Goal: Complete application form

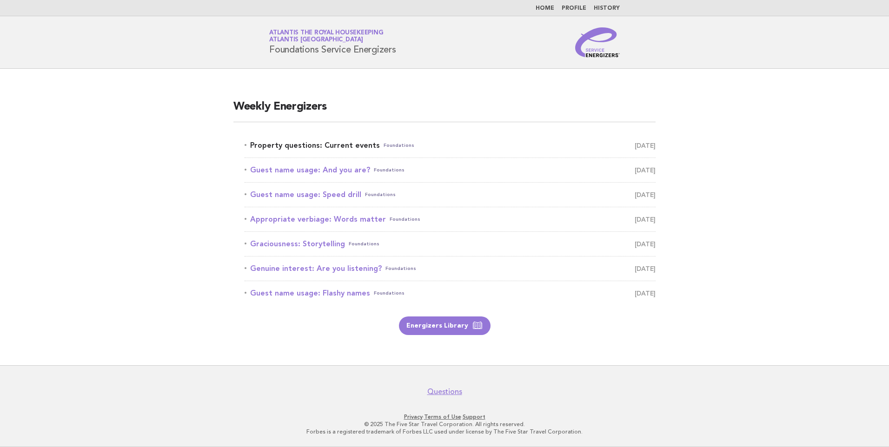
click at [351, 142] on link "Property questions: Current events Foundations August 11" at bounding box center [449, 145] width 411 height 13
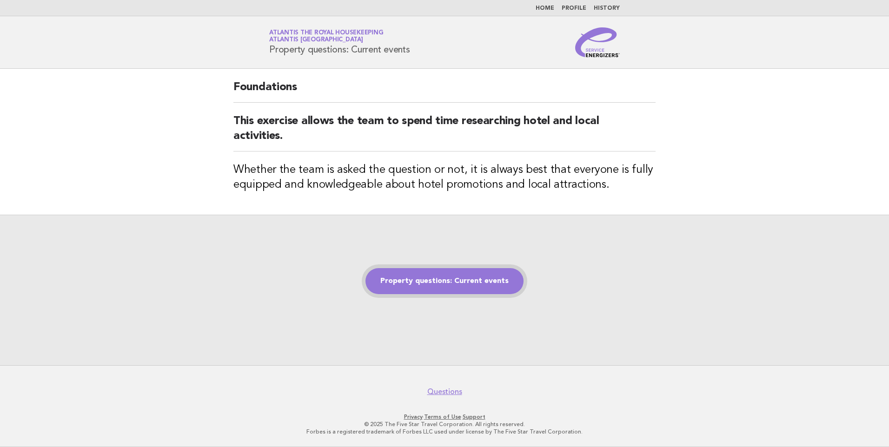
click at [434, 276] on link "Property questions: Current events" at bounding box center [444, 281] width 158 height 26
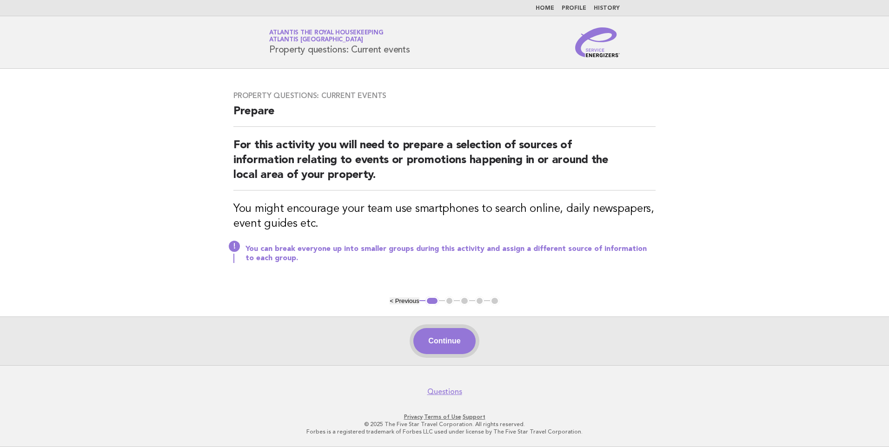
click at [461, 345] on button "Continue" at bounding box center [444, 341] width 62 height 26
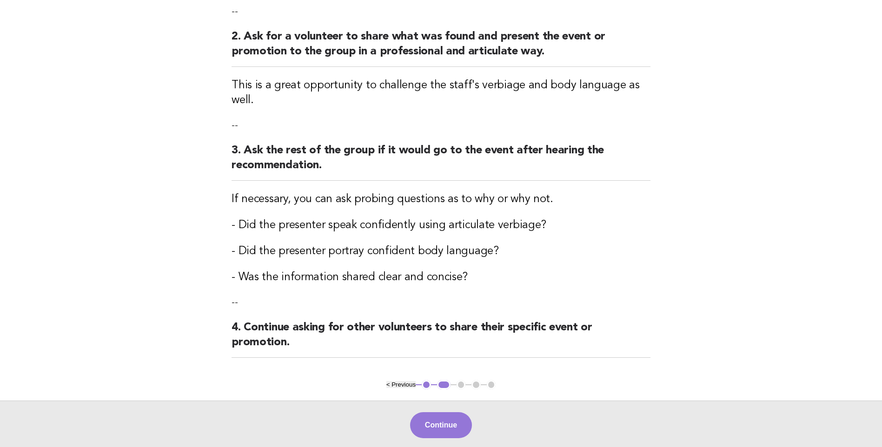
scroll to position [186, 0]
click at [437, 412] on button "Continue" at bounding box center [441, 425] width 62 height 26
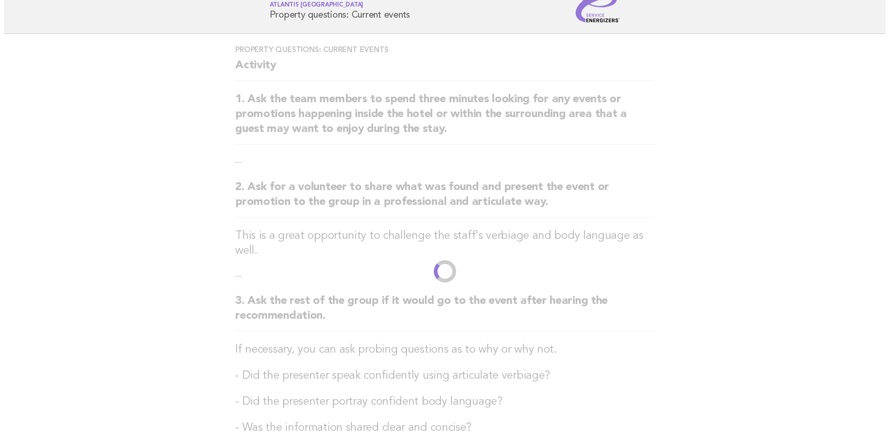
scroll to position [0, 0]
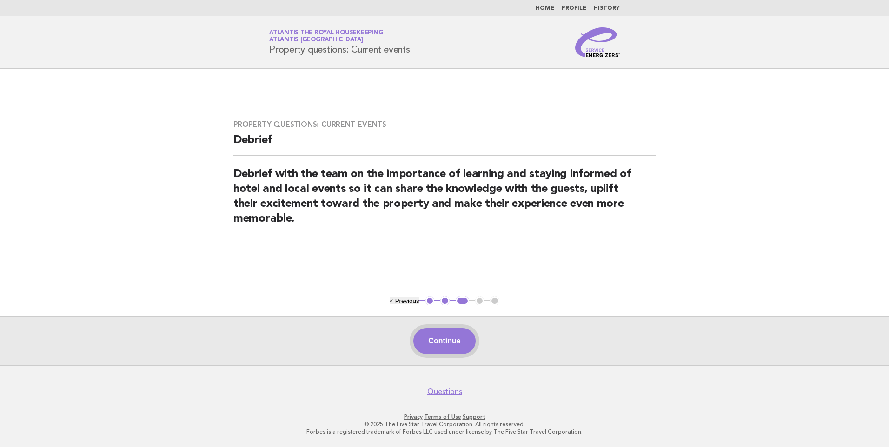
click at [434, 337] on button "Continue" at bounding box center [444, 341] width 62 height 26
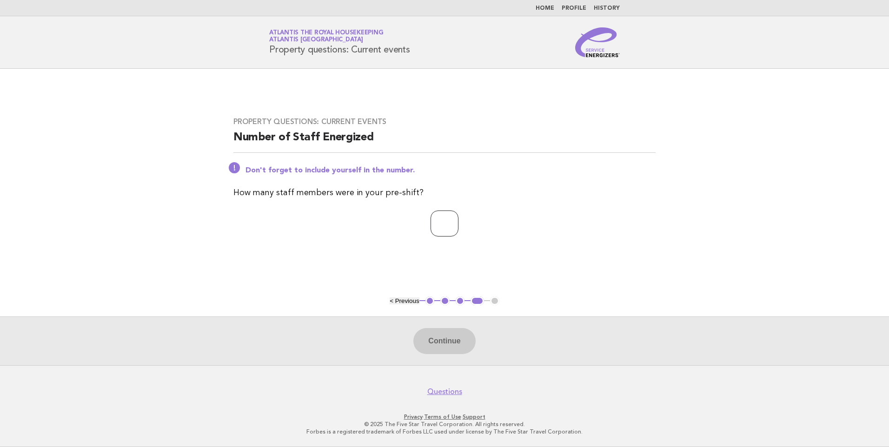
click at [442, 224] on input "number" at bounding box center [444, 224] width 28 height 26
type input "**"
click at [436, 341] on button "Continue" at bounding box center [444, 341] width 62 height 26
